Goal: Transaction & Acquisition: Purchase product/service

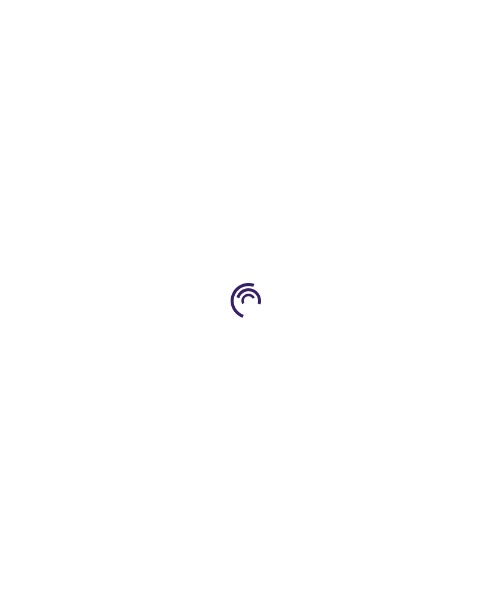
type input "1"
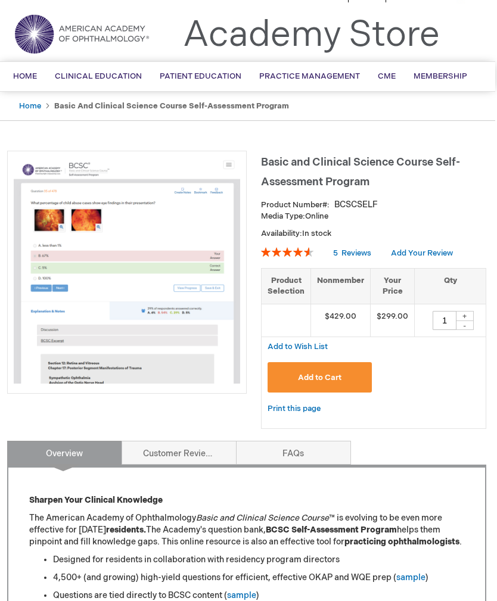
scroll to position [0, 3]
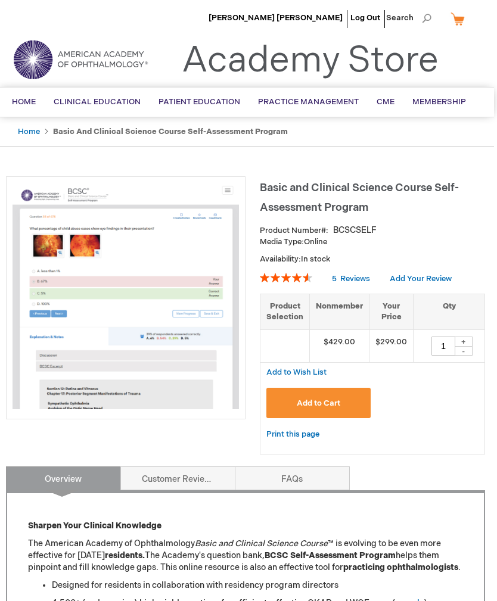
click at [310, 19] on span "[PERSON_NAME] [PERSON_NAME]" at bounding box center [276, 18] width 134 height 10
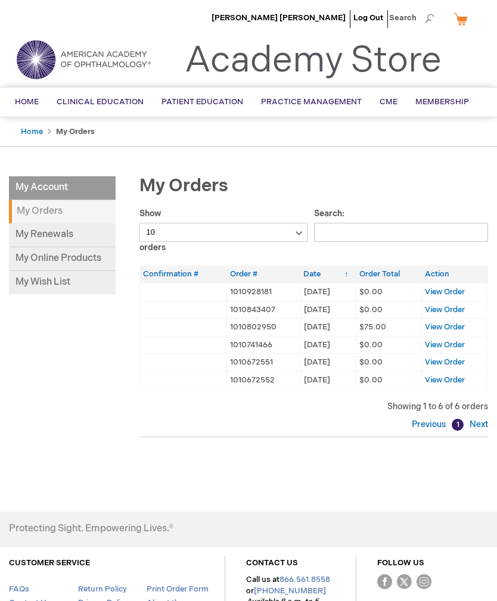
click at [447, 289] on span "View Order" at bounding box center [445, 292] width 40 height 10
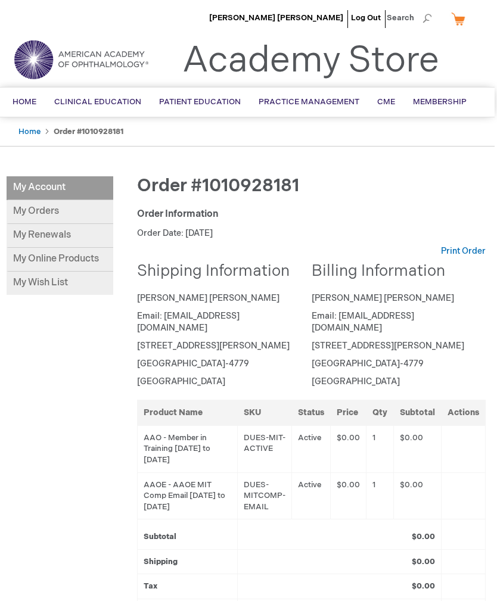
scroll to position [0, 2]
click at [0, 0] on link "BCSC® (Basic and Clinical Science Course)" at bounding box center [0, 0] width 0 height 0
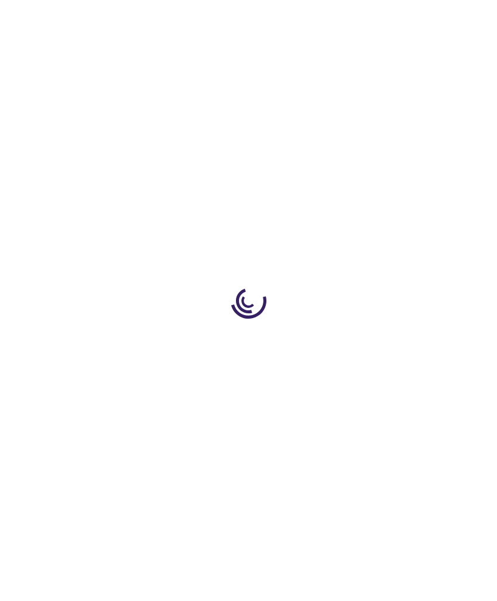
click at [88, 256] on div at bounding box center [248, 300] width 497 height 601
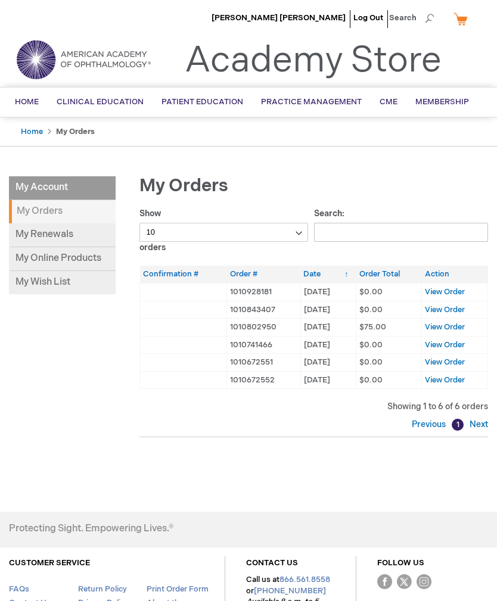
click at [449, 327] on span "View Order" at bounding box center [445, 327] width 40 height 10
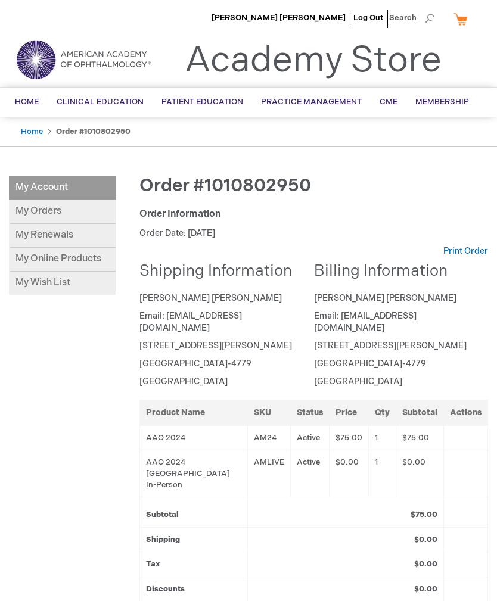
click at [26, 135] on link "Home" at bounding box center [32, 132] width 22 height 10
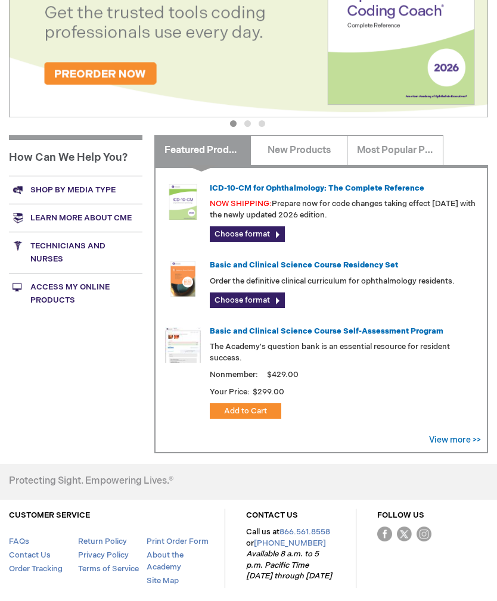
scroll to position [294, 0]
click at [325, 332] on link "Basic and Clinical Science Course Self-Assessment Program" at bounding box center [327, 332] width 234 height 10
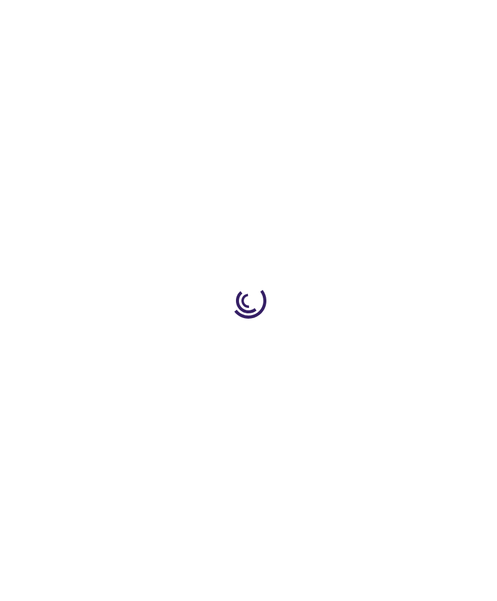
type input "1"
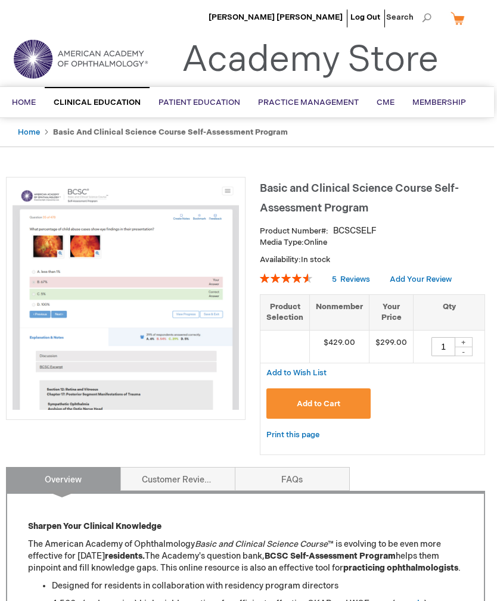
scroll to position [1, 2]
click at [38, 131] on link "Home" at bounding box center [29, 133] width 22 height 10
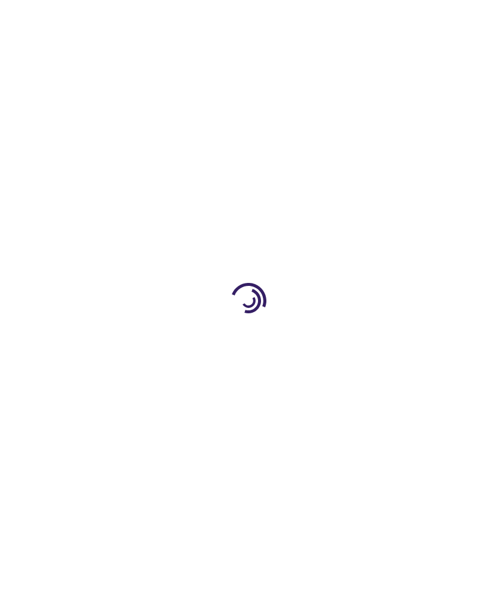
type input "1"
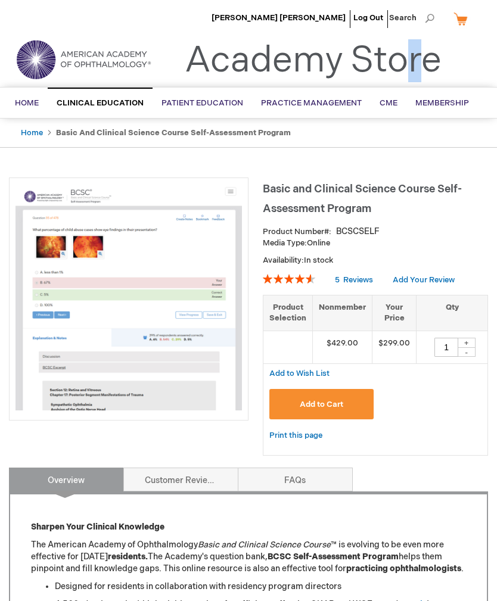
click at [272, 183] on span "Basic and Clinical Science Course Self-Assessment Program" at bounding box center [362, 199] width 199 height 32
click at [277, 188] on span "Basic and Clinical Science Course Self-Assessment Program" at bounding box center [362, 199] width 199 height 32
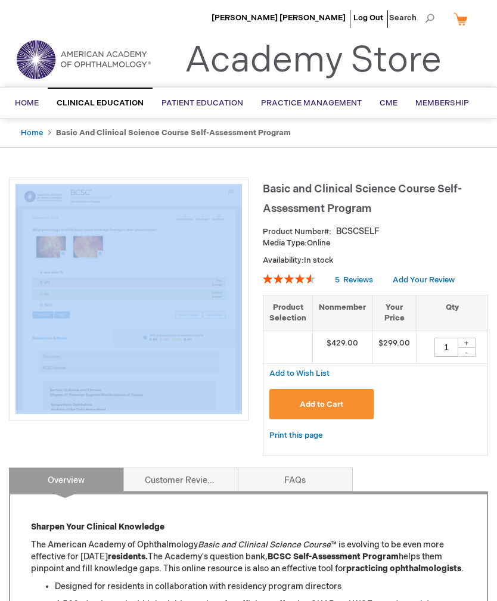
click at [348, 197] on h1 "Basic and Clinical Science Course Self-Assessment Program" at bounding box center [375, 197] width 225 height 39
click at [349, 197] on h1 "Basic and Clinical Science Course Self-Assessment Program" at bounding box center [375, 197] width 225 height 39
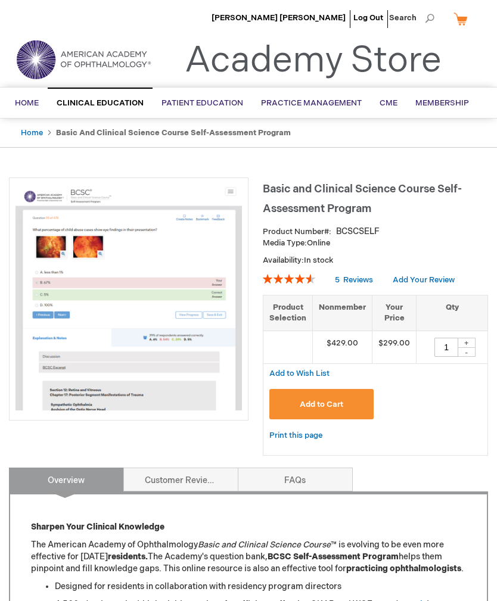
click at [278, 191] on span "Basic and Clinical Science Course Self-Assessment Program" at bounding box center [362, 199] width 199 height 32
click at [277, 190] on span "Basic and Clinical Science Course Self-Assessment Program" at bounding box center [362, 199] width 199 height 32
click at [272, 192] on span "Basic and Clinical Science Course Self-Assessment Program" at bounding box center [362, 199] width 199 height 32
click at [263, 191] on h1 "Basic and Clinical Science Course Self-Assessment Program" at bounding box center [375, 197] width 225 height 39
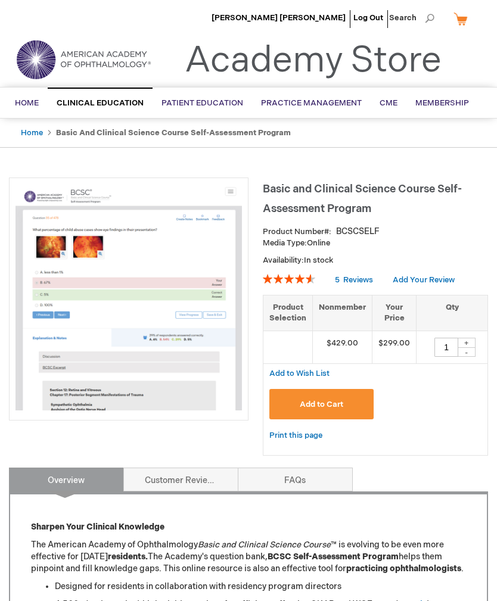
click at [275, 191] on span "Basic and Clinical Science Course Self-Assessment Program" at bounding box center [362, 199] width 199 height 32
click at [275, 190] on span "Basic and Clinical Science Course Self-Assessment Program" at bounding box center [362, 199] width 199 height 32
click at [280, 188] on span "Basic and Clinical Science Course Self-Assessment Program" at bounding box center [362, 199] width 199 height 32
click at [279, 188] on span "Basic and Clinical Science Course Self-Assessment Program" at bounding box center [362, 199] width 199 height 32
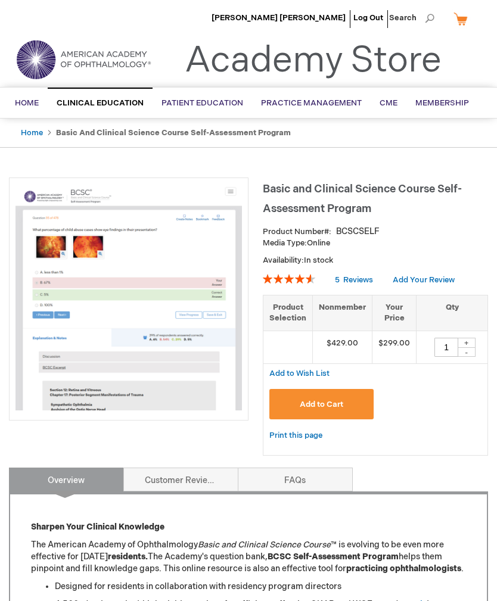
click at [275, 188] on span "Basic and Clinical Science Course Self-Assessment Program" at bounding box center [362, 199] width 199 height 32
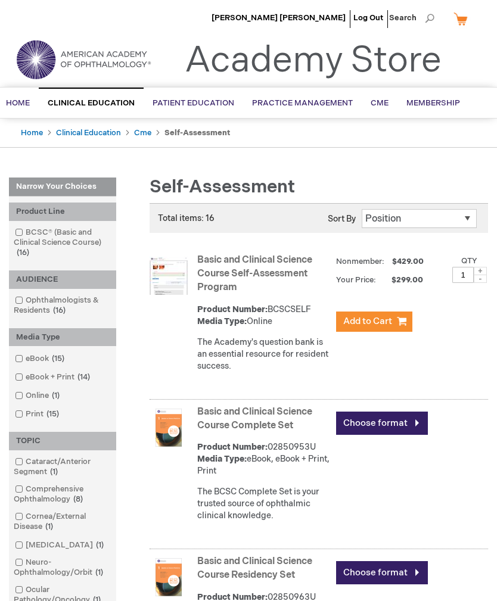
click at [337, 1] on li "[PERSON_NAME] [PERSON_NAME]" at bounding box center [279, 18] width 140 height 36
